Goal: Information Seeking & Learning: Learn about a topic

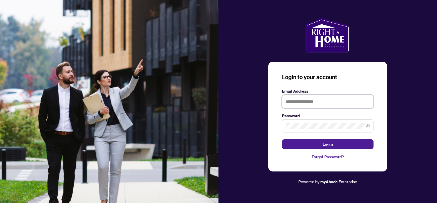
click at [312, 100] on input "text" at bounding box center [328, 101] width 92 height 13
type input "**********"
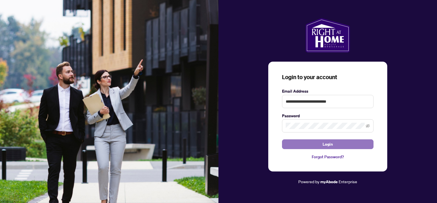
click at [326, 141] on span "Login" at bounding box center [328, 143] width 10 height 9
click at [330, 143] on span "Login" at bounding box center [328, 143] width 10 height 9
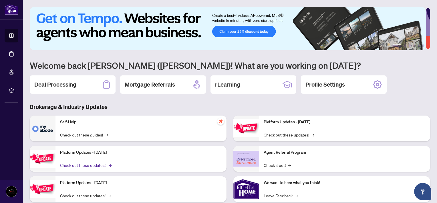
click at [99, 163] on link "Check out these updates! →" at bounding box center [85, 165] width 51 height 6
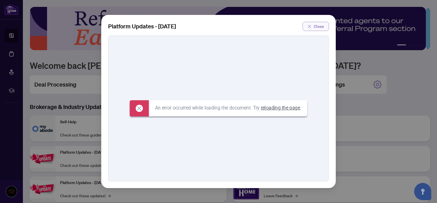
click at [319, 25] on span "Close" at bounding box center [319, 26] width 10 height 9
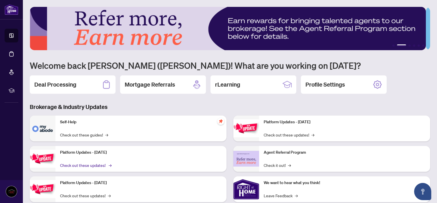
click at [84, 164] on link "Check out these updates! →" at bounding box center [85, 165] width 51 height 6
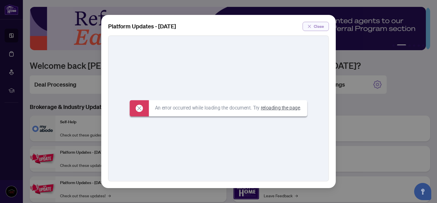
click at [317, 25] on span "Close" at bounding box center [319, 26] width 10 height 9
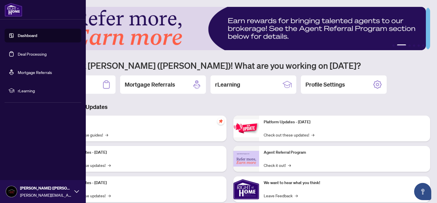
click at [78, 190] on icon at bounding box center [76, 191] width 5 height 5
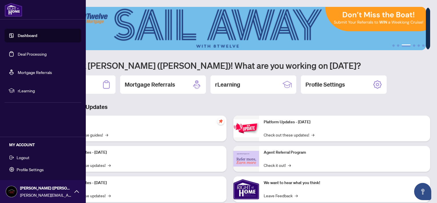
click at [30, 159] on button "Logout" at bounding box center [43, 157] width 77 height 10
click at [25, 156] on span "Logout" at bounding box center [23, 157] width 13 height 9
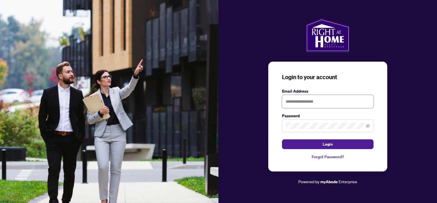
click at [295, 103] on input "text" at bounding box center [328, 101] width 92 height 13
type input "**********"
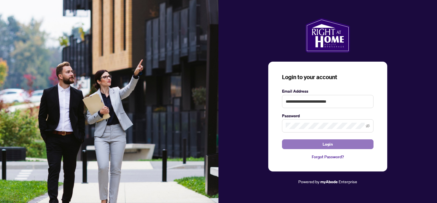
click at [330, 144] on span "Login" at bounding box center [328, 143] width 10 height 9
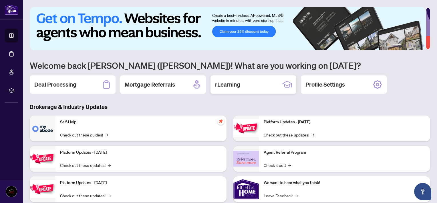
click at [224, 84] on h2 "rLearning" at bounding box center [227, 84] width 25 height 8
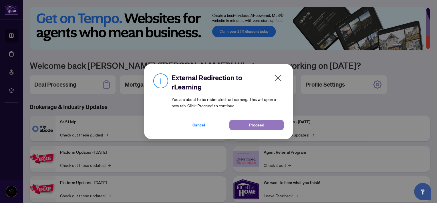
click at [261, 125] on span "Proceed" at bounding box center [256, 124] width 15 height 9
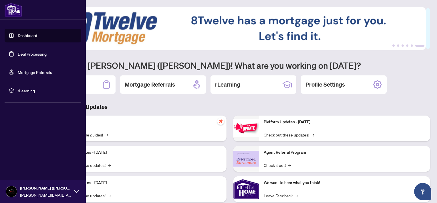
click at [13, 190] on img at bounding box center [11, 191] width 11 height 11
click at [26, 156] on span "Logout" at bounding box center [23, 157] width 13 height 9
